Goal: Obtain resource: Download file/media

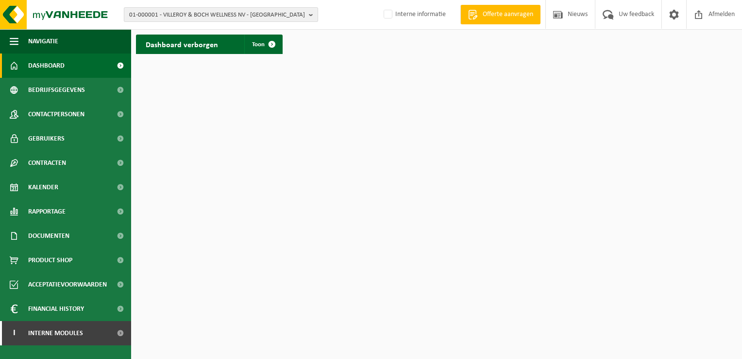
click at [189, 15] on span "01-000001 - VILLEROY & BOCH WELLNESS NV - ROESELARE" at bounding box center [217, 15] width 176 height 15
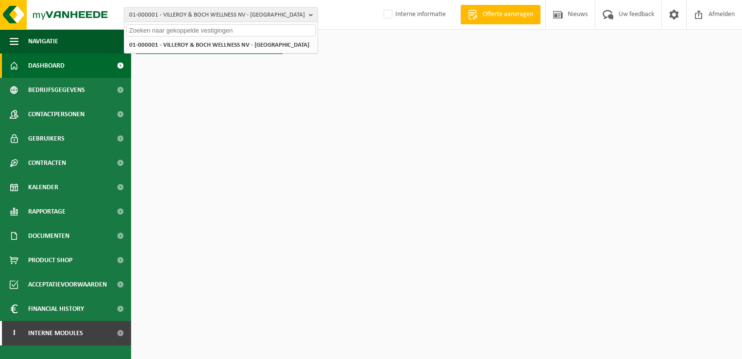
paste input "01-051231"
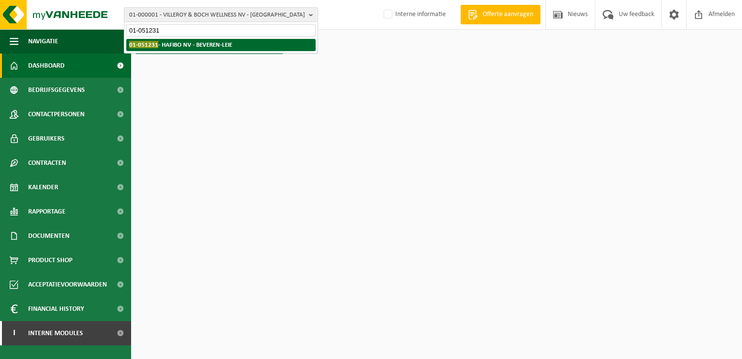
type input "01-051231"
click at [184, 42] on strong "01-051231 - HAFIBO NV - BEVEREN-LEIE" at bounding box center [180, 44] width 103 height 7
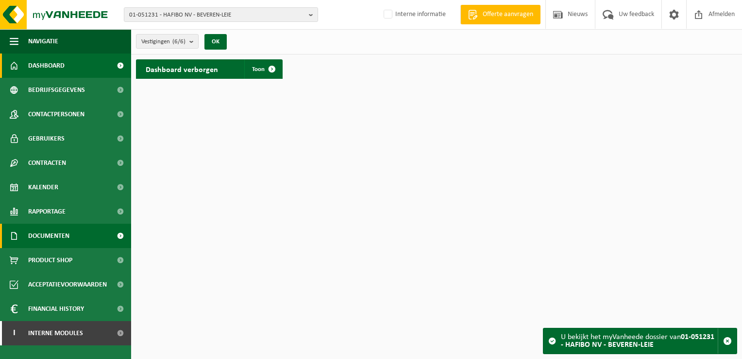
click at [72, 236] on link "Documenten" at bounding box center [65, 235] width 131 height 24
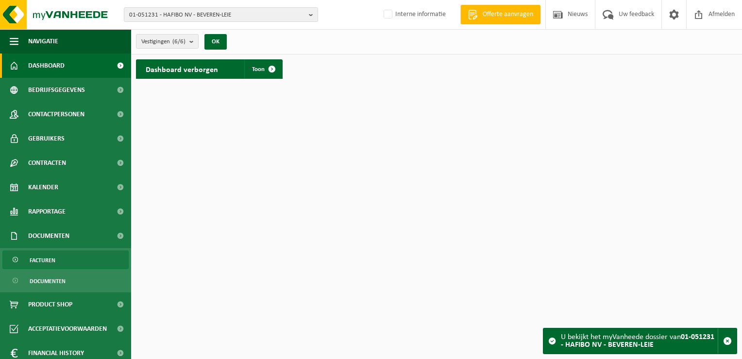
click at [72, 258] on link "Facturen" at bounding box center [65, 259] width 126 height 18
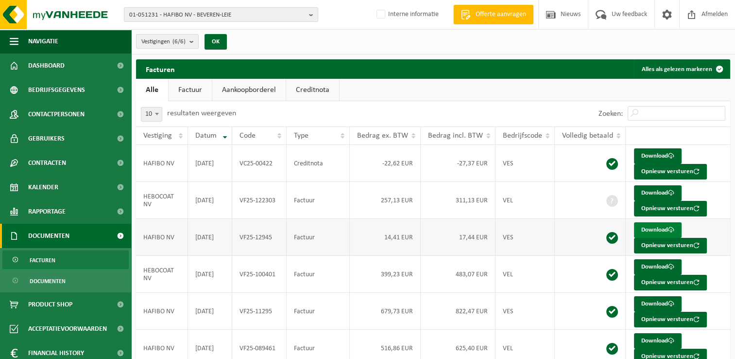
click at [647, 229] on link "Download" at bounding box center [658, 230] width 48 height 16
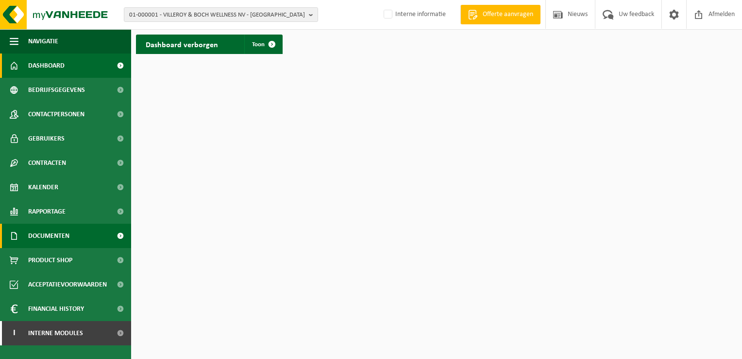
click at [58, 240] on span "Documenten" at bounding box center [48, 235] width 41 height 24
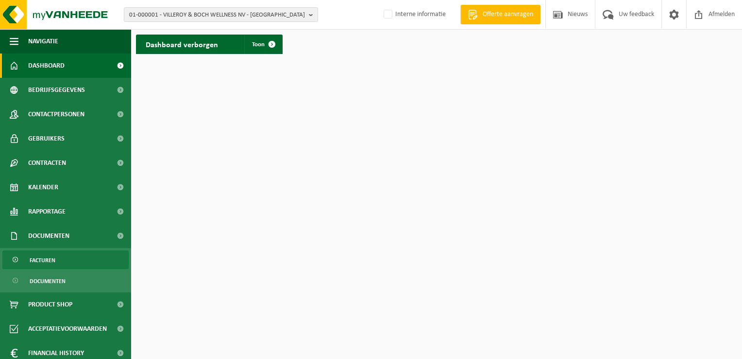
click at [62, 259] on link "Facturen" at bounding box center [65, 259] width 126 height 18
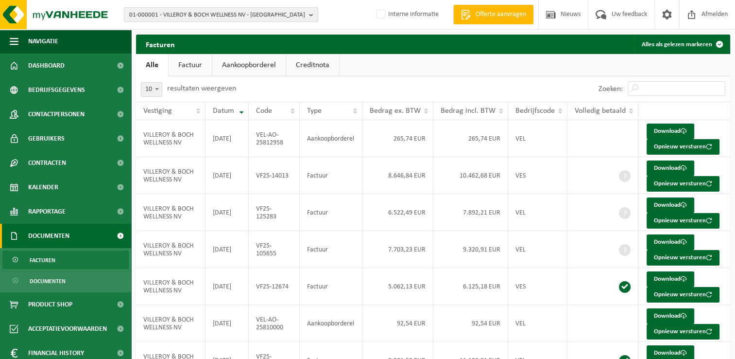
click at [155, 18] on span "01-000001 - VILLEROY & BOCH WELLNESS NV - ROESELARE" at bounding box center [217, 15] width 176 height 15
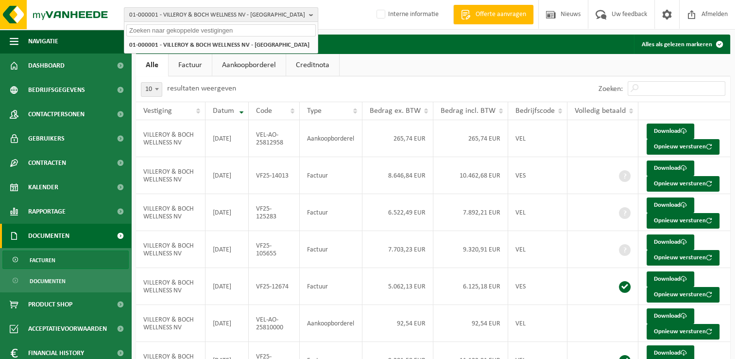
paste input "01-051231"
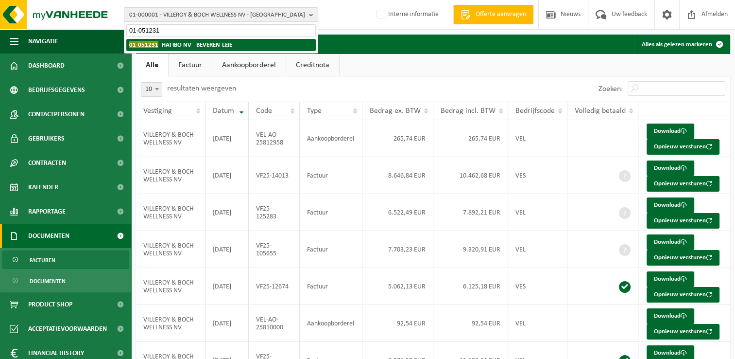
type input "01-051231"
click at [173, 46] on strong "01-051231 - HAFIBO NV - BEVEREN-LEIE" at bounding box center [180, 44] width 103 height 7
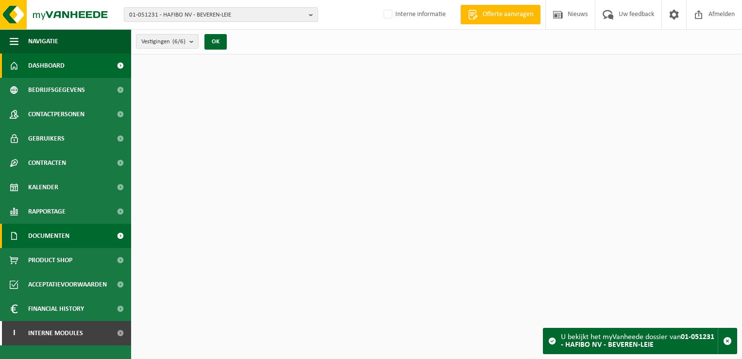
click at [52, 238] on span "Documenten" at bounding box center [48, 235] width 41 height 24
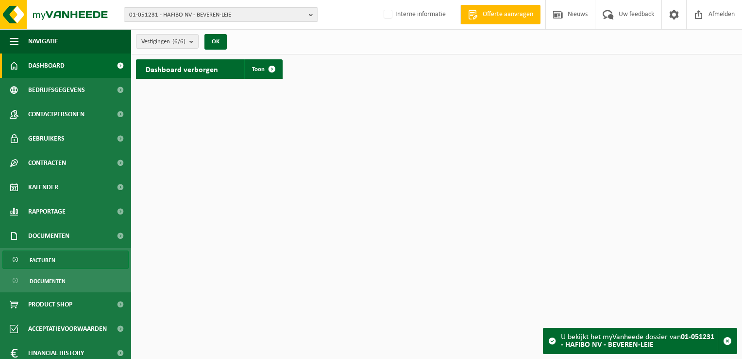
click at [66, 259] on link "Facturen" at bounding box center [65, 259] width 126 height 18
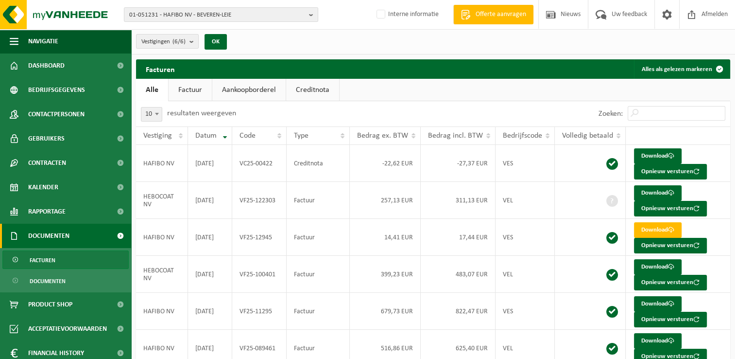
click at [311, 90] on link "Creditnota" at bounding box center [312, 90] width 53 height 22
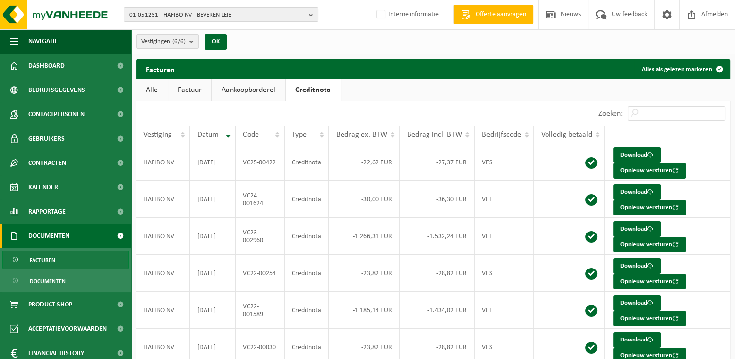
click at [190, 95] on link "Factuur" at bounding box center [189, 90] width 43 height 22
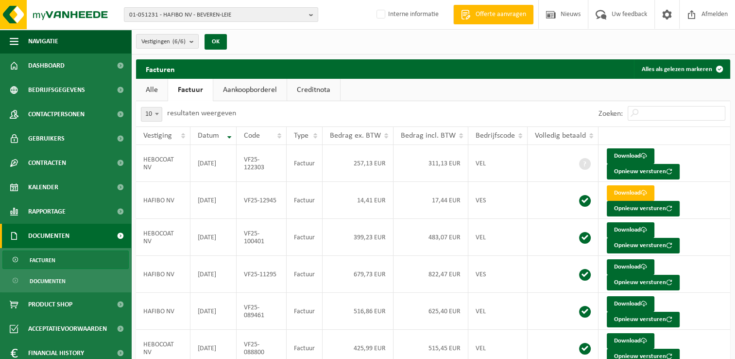
click at [296, 86] on link "Creditnota" at bounding box center [313, 90] width 53 height 22
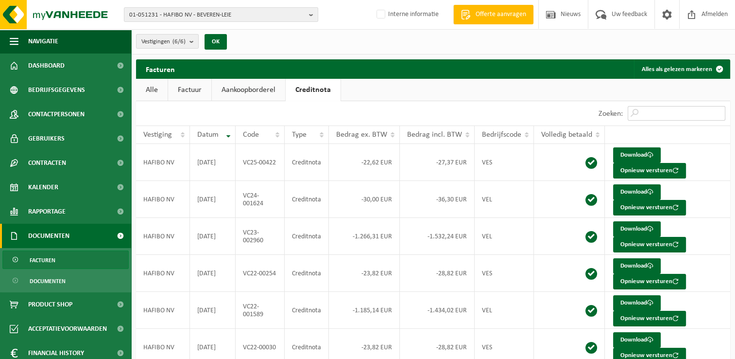
drag, startPoint x: 644, startPoint y: 113, endPoint x: 636, endPoint y: 98, distance: 16.8
click at [644, 113] on input "Zoeken:" at bounding box center [677, 113] width 98 height 15
paste input "VC25-00422"
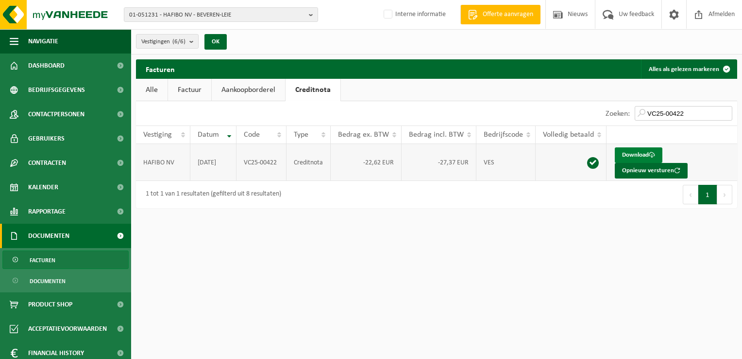
type input "VC25-00422"
click at [634, 155] on link "Download" at bounding box center [639, 155] width 48 height 16
click at [151, 11] on span "01-051231 - HAFIBO NV - BEVEREN-LEIE" at bounding box center [217, 15] width 176 height 15
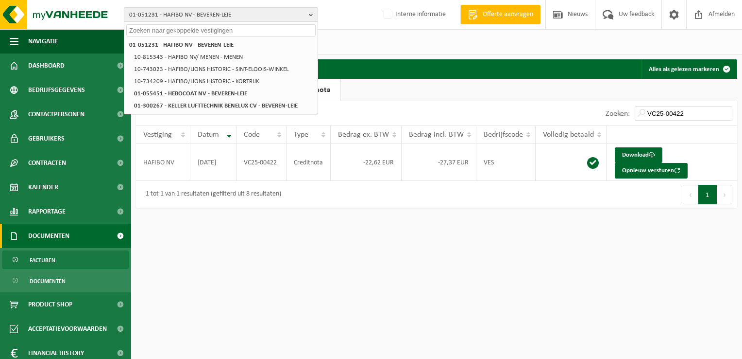
paste input "10-955773"
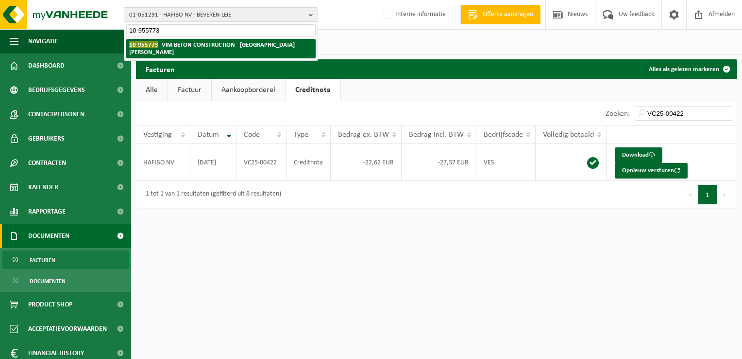
type input "10-955773"
click at [173, 42] on strong "10-955773 - VIM BETON CONSTRUCTION - SINT-PIETERS-LEEUW" at bounding box center [212, 48] width 166 height 15
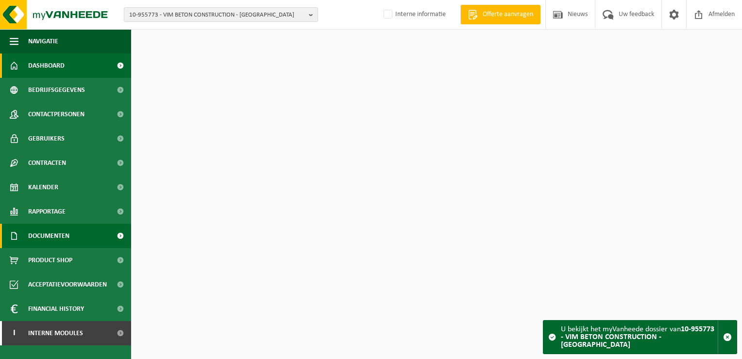
click at [62, 239] on span "Documenten" at bounding box center [48, 235] width 41 height 24
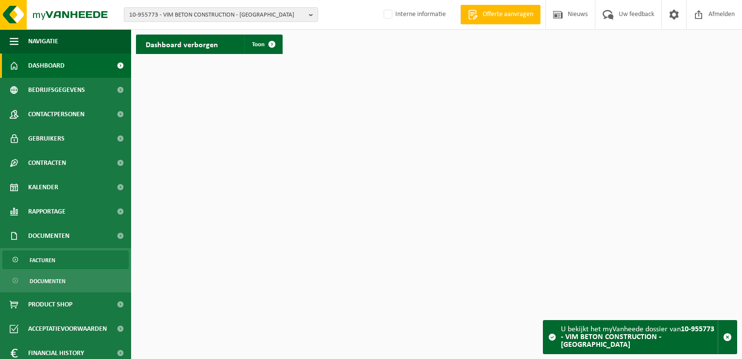
click at [63, 258] on link "Facturen" at bounding box center [65, 259] width 126 height 18
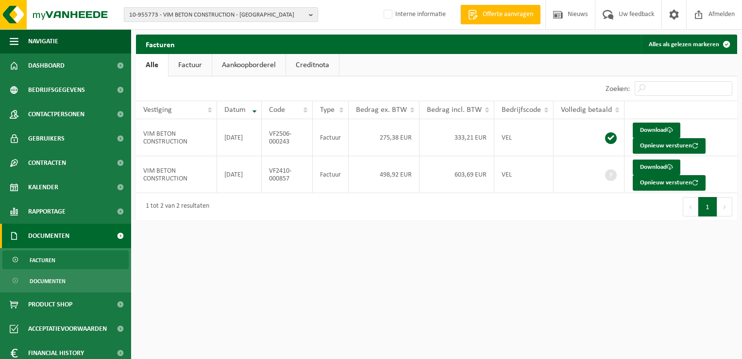
click at [198, 12] on span "10-955773 - VIM BETON CONSTRUCTION - SINT-PIETERS-LEEUW" at bounding box center [217, 15] width 176 height 15
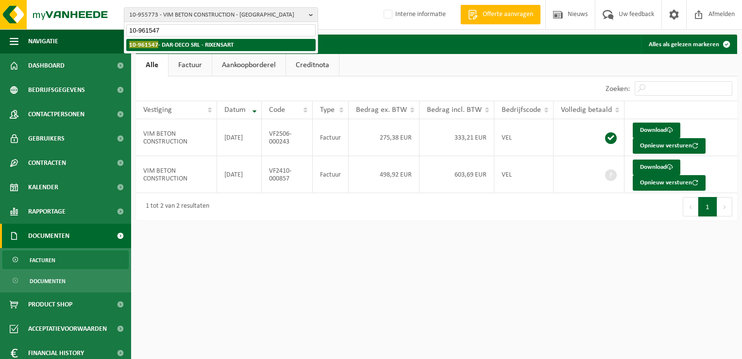
type input "10-961547"
click at [183, 44] on strong "10-961547 - DAR-DECO SRL - RIXENSART" at bounding box center [181, 44] width 104 height 7
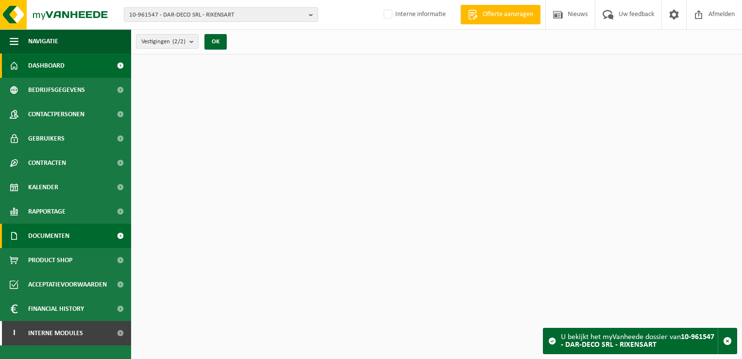
click at [78, 228] on link "Documenten" at bounding box center [65, 235] width 131 height 24
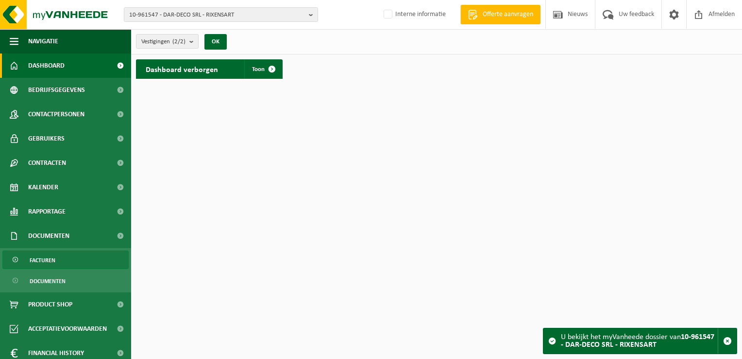
click at [80, 255] on link "Facturen" at bounding box center [65, 259] width 126 height 18
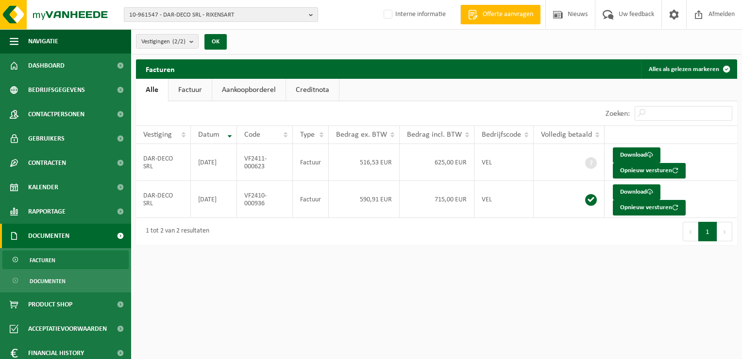
click at [142, 17] on span "10-961547 - DAR-DECO SRL - RIXENSART" at bounding box center [217, 15] width 176 height 15
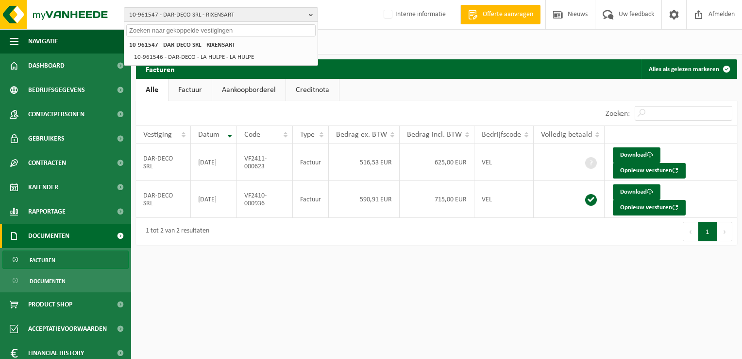
paste input "10-951221"
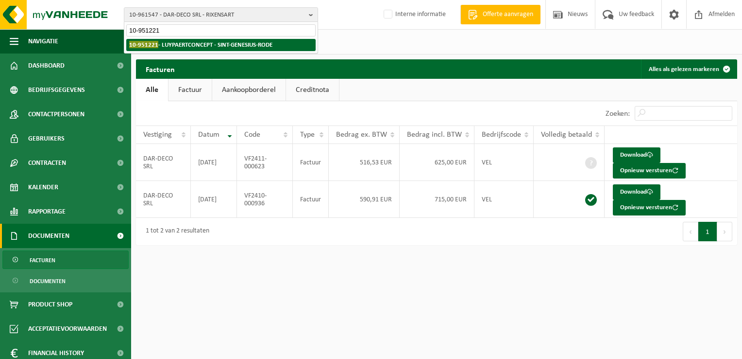
type input "10-951221"
click at [167, 46] on strong "10-951221 - LUYPAERTCONCEPT - SINT-GENESIUS-RODE" at bounding box center [200, 44] width 143 height 7
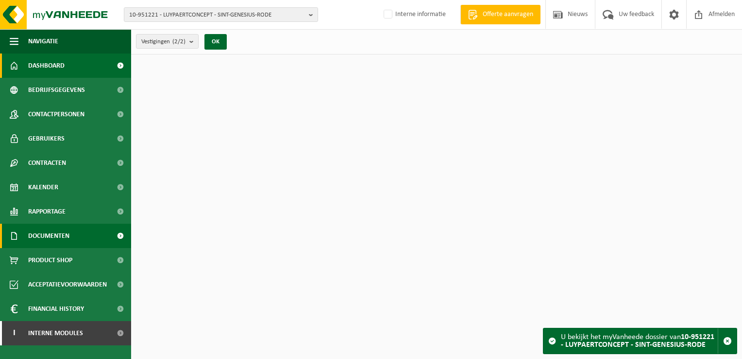
drag, startPoint x: 0, startPoint y: 0, endPoint x: 62, endPoint y: 233, distance: 241.2
click at [62, 233] on span "Documenten" at bounding box center [48, 235] width 41 height 24
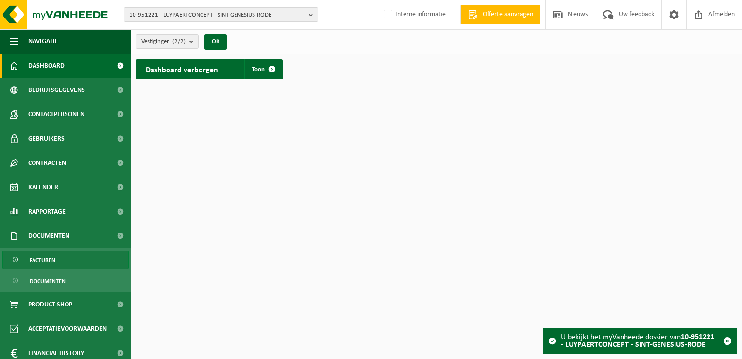
click at [63, 257] on link "Facturen" at bounding box center [65, 259] width 126 height 18
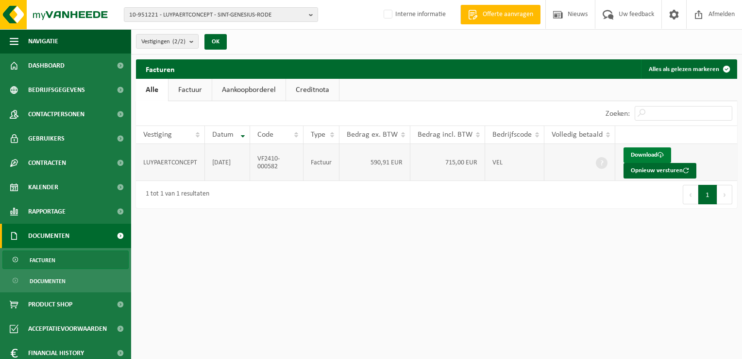
click at [635, 154] on link "Download" at bounding box center [648, 155] width 48 height 16
drag, startPoint x: 278, startPoint y: 169, endPoint x: 258, endPoint y: 158, distance: 23.0
click at [258, 158] on td "VF2410-000582" at bounding box center [276, 162] width 53 height 37
copy td "VF2410-000582"
click at [181, 13] on span "10-951221 - LUYPAERTCONCEPT - SINT-GENESIUS-RODE" at bounding box center [217, 15] width 176 height 15
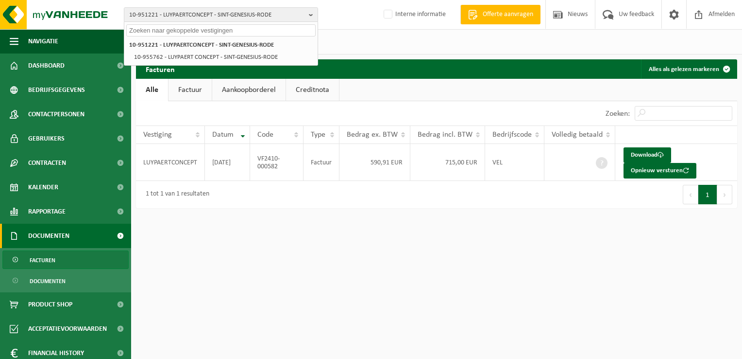
paste input "10-994907"
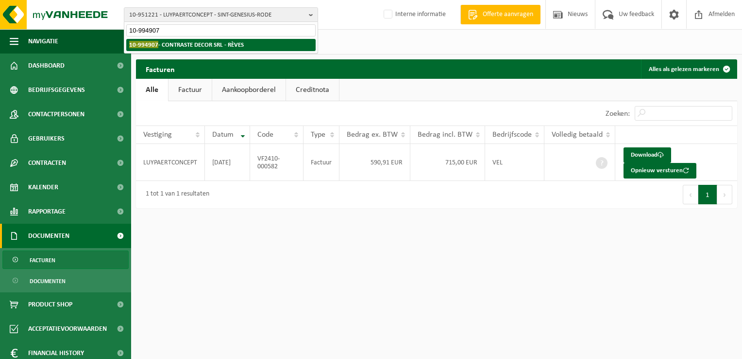
type input "10-994907"
click at [168, 48] on strong "10-994907 - CONTRASTE DECOR SRL - RÈVES" at bounding box center [186, 44] width 115 height 7
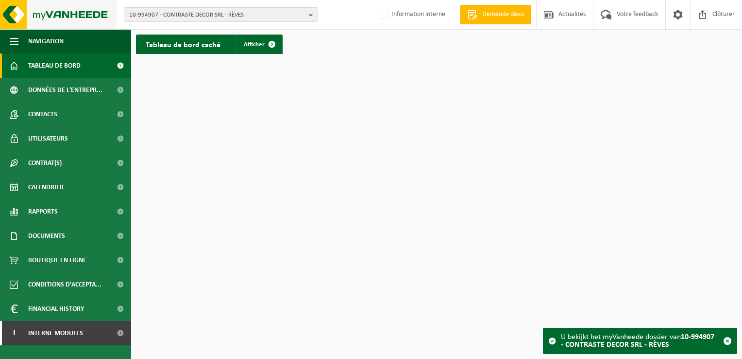
click at [19, 9] on img at bounding box center [58, 14] width 117 height 29
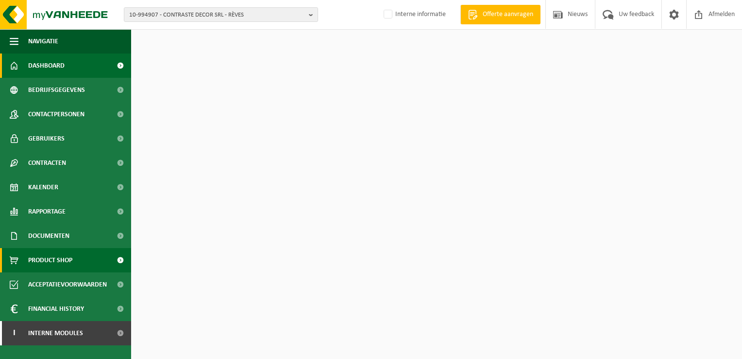
click at [50, 248] on span "Product Shop" at bounding box center [50, 260] width 44 height 24
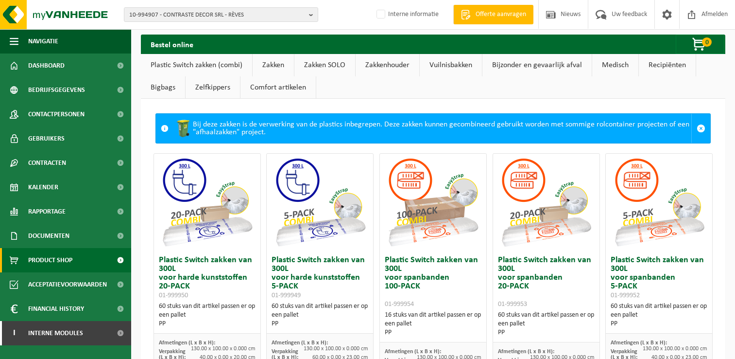
click at [51, 239] on span "Documenten" at bounding box center [48, 235] width 41 height 24
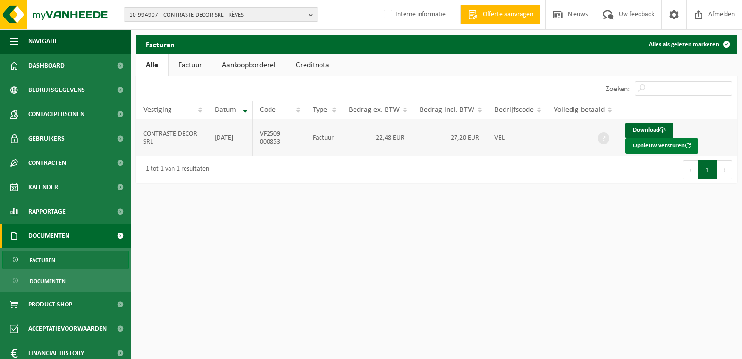
click at [643, 148] on button "Opnieuw versturen" at bounding box center [662, 146] width 73 height 16
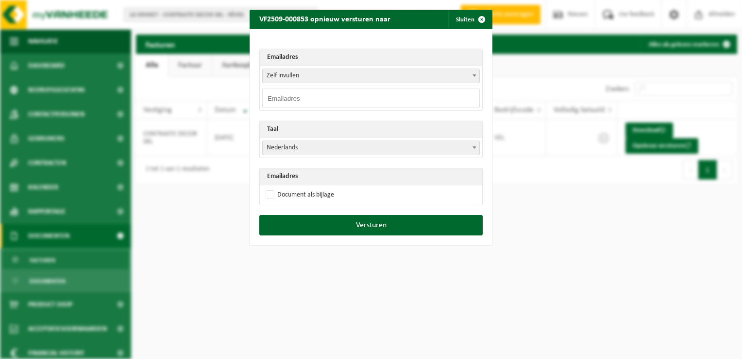
click at [281, 96] on input "email" at bounding box center [371, 97] width 218 height 19
paste input "[EMAIL_ADDRESS][DOMAIN_NAME]"
type input "[EMAIL_ADDRESS][DOMAIN_NAME]"
click at [282, 147] on span "Nederlands" at bounding box center [371, 148] width 217 height 14
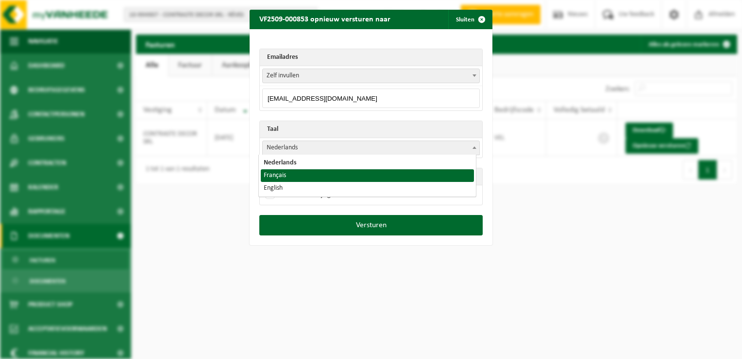
select select "fr"
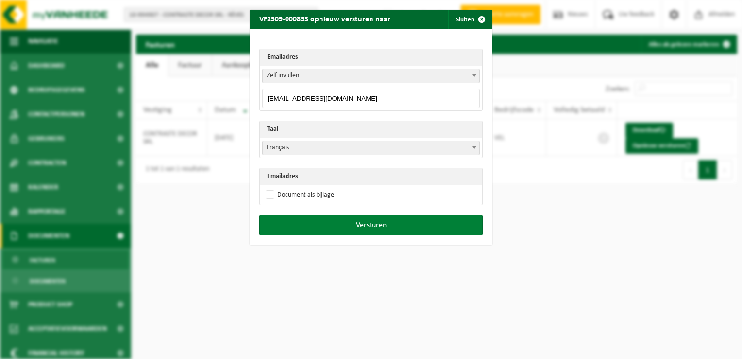
click at [385, 227] on button "Versturen" at bounding box center [370, 225] width 223 height 20
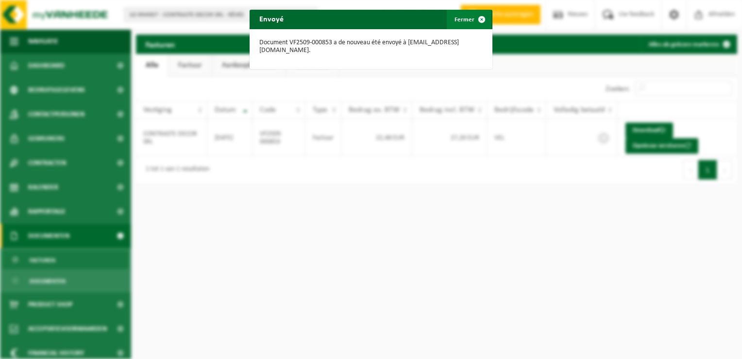
click at [478, 19] on span "button" at bounding box center [481, 19] width 19 height 19
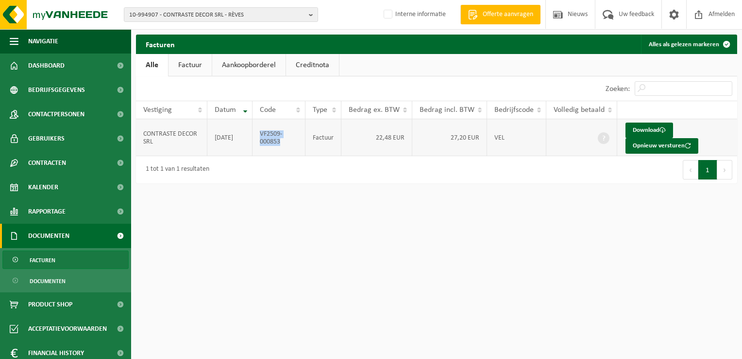
drag, startPoint x: 283, startPoint y: 147, endPoint x: 260, endPoint y: 135, distance: 25.6
click at [260, 135] on td "VF2509-000853" at bounding box center [279, 137] width 53 height 37
copy td "VF2509-000853"
